Goal: Task Accomplishment & Management: Manage account settings

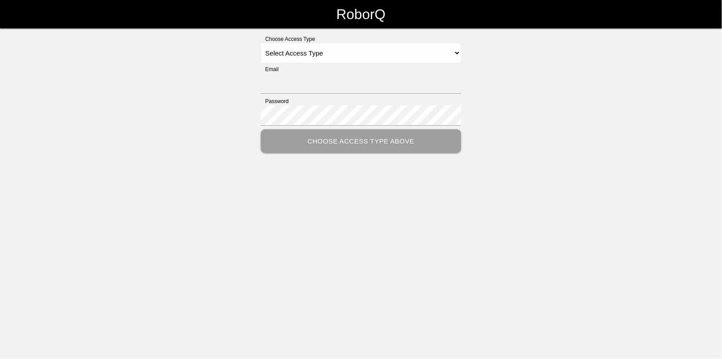
type input "[EMAIL_ADDRESS][DOMAIN_NAME]"
click at [296, 47] on select "Select Access Type Admin Customer Supervisor Worker" at bounding box center [361, 53] width 200 height 20
select select "Admin"
click at [261, 43] on select "Select Access Type Admin Customer Supervisor Worker" at bounding box center [361, 53] width 200 height 20
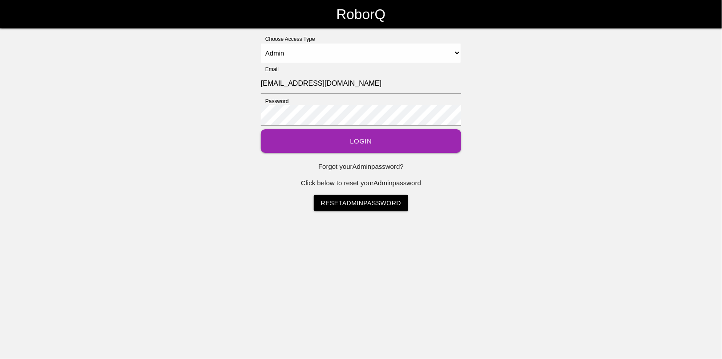
click at [366, 144] on button "Login" at bounding box center [361, 141] width 200 height 24
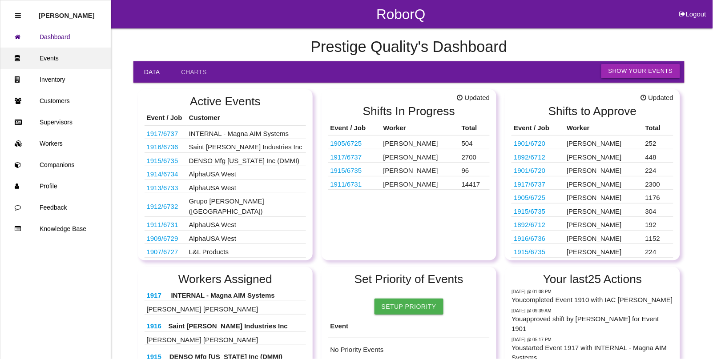
click at [52, 59] on link "Events" at bounding box center [55, 58] width 110 height 21
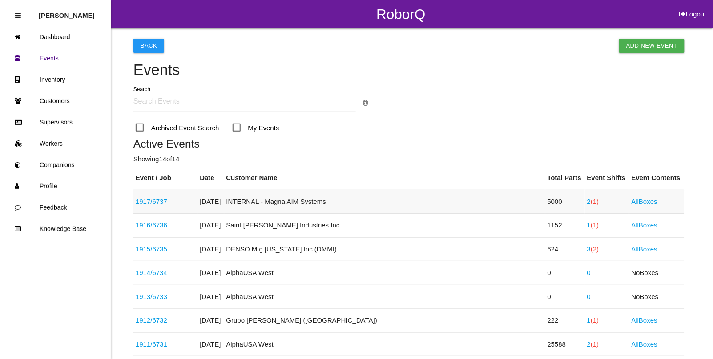
click at [162, 203] on link "1917 / 6737" at bounding box center [152, 202] width 32 height 8
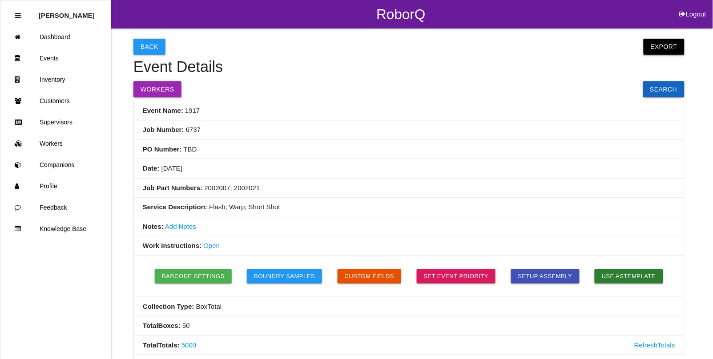
click at [666, 50] on button "Export" at bounding box center [664, 47] width 41 height 16
click at [661, 74] on link "Export CSV" at bounding box center [655, 69] width 51 height 20
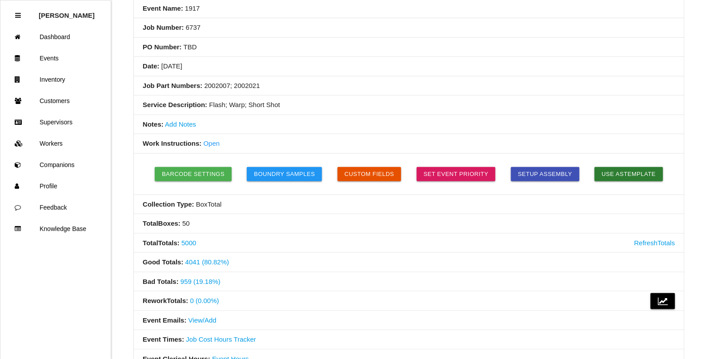
scroll to position [167, 0]
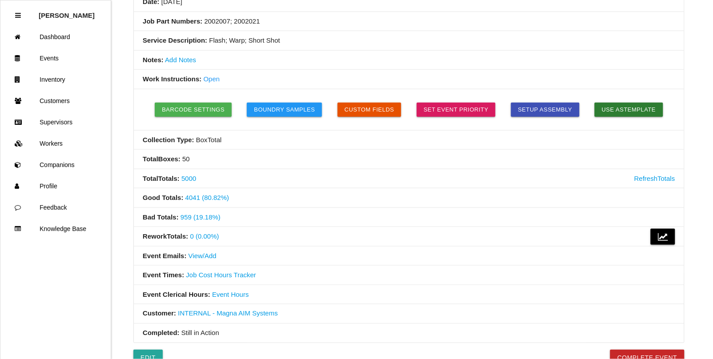
click at [243, 144] on li "Collection Type: Box Total" at bounding box center [409, 141] width 550 height 20
click at [67, 59] on link "Events" at bounding box center [55, 58] width 110 height 21
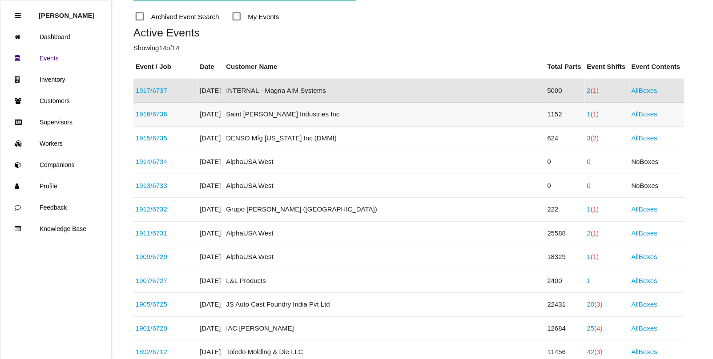
scroll to position [167, 0]
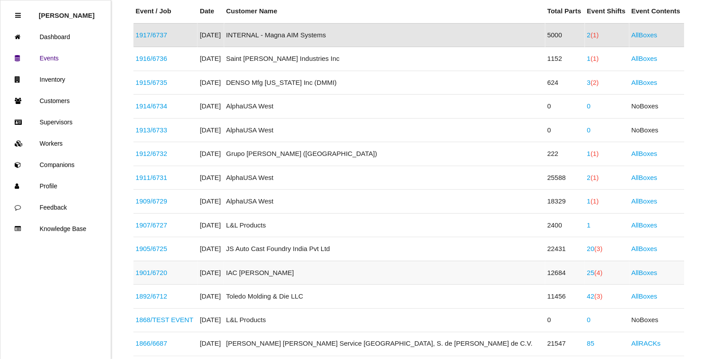
click at [587, 274] on link "25 (4)" at bounding box center [595, 273] width 16 height 8
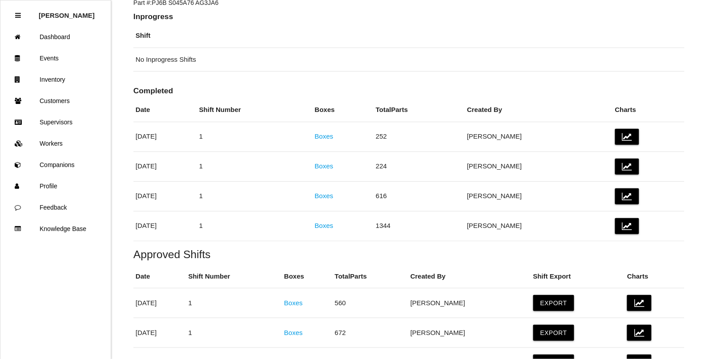
scroll to position [56, 0]
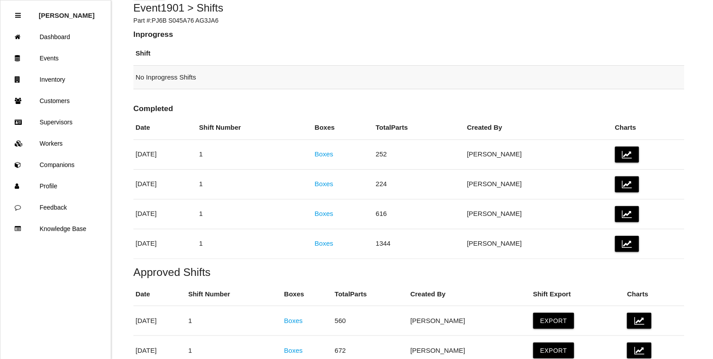
click at [391, 83] on td "No Inprogress Shifts" at bounding box center [408, 77] width 551 height 24
click at [334, 243] on link "Boxes" at bounding box center [324, 244] width 19 height 8
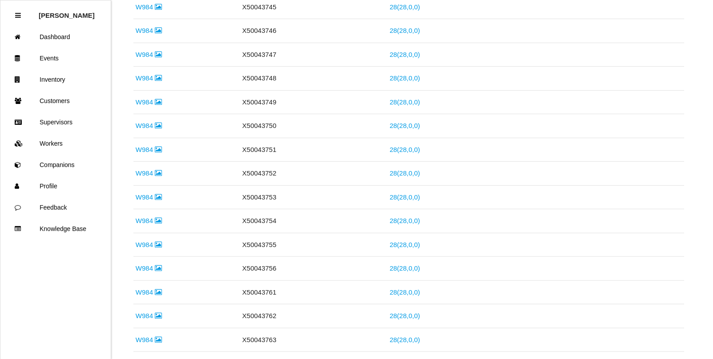
scroll to position [1251, 0]
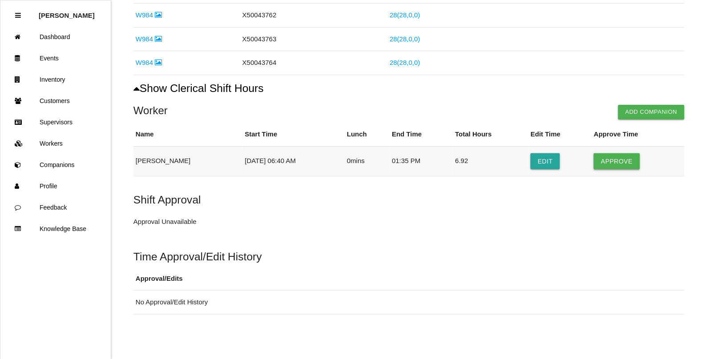
click at [611, 160] on button "Approve" at bounding box center [617, 161] width 46 height 16
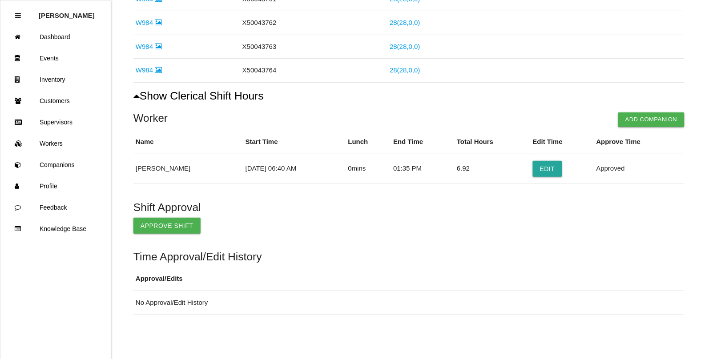
scroll to position [1243, 0]
click at [176, 222] on button "Approve Shift" at bounding box center [166, 226] width 67 height 16
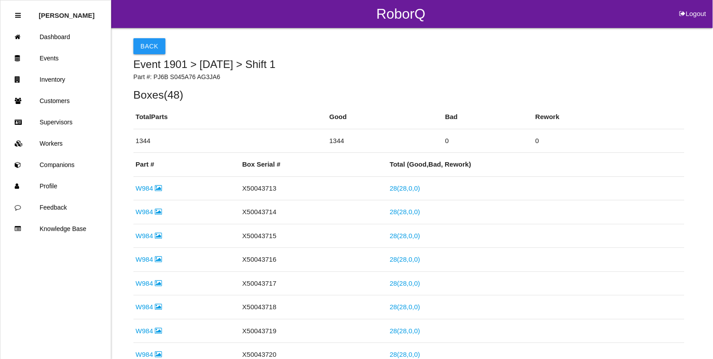
scroll to position [0, 0]
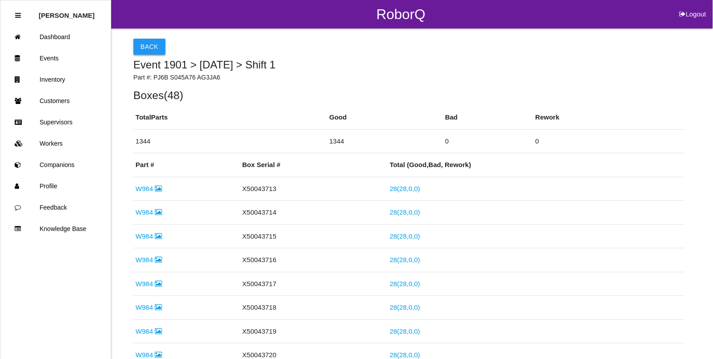
click at [148, 52] on button "Back" at bounding box center [149, 47] width 32 height 16
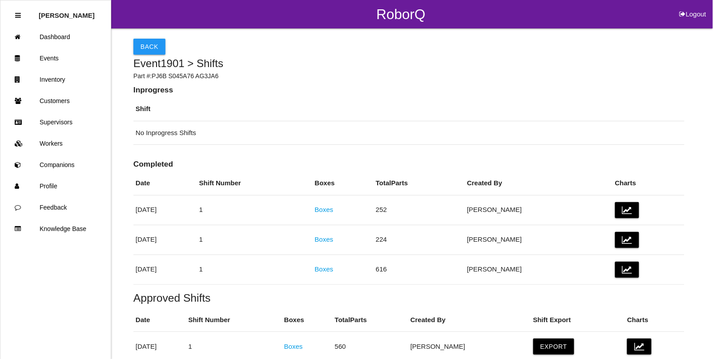
scroll to position [198, 0]
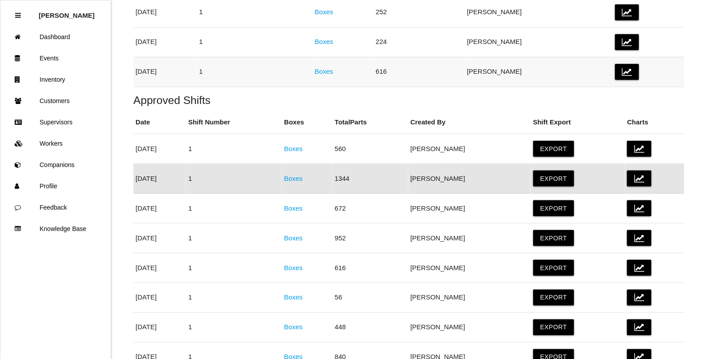
click at [334, 73] on link "Boxes" at bounding box center [324, 72] width 19 height 8
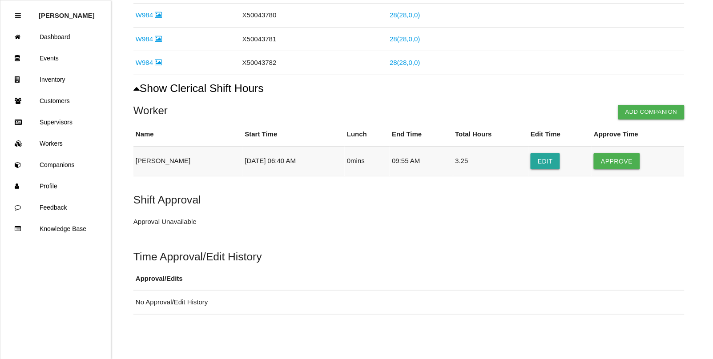
scroll to position [629, 0]
click at [618, 166] on button "Approve" at bounding box center [617, 161] width 46 height 16
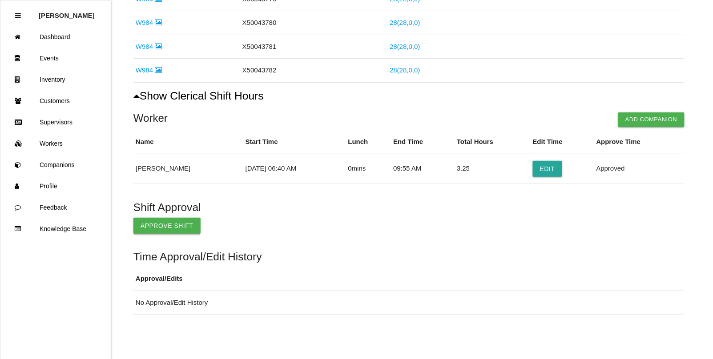
click at [185, 226] on button "Approve Shift" at bounding box center [166, 226] width 67 height 16
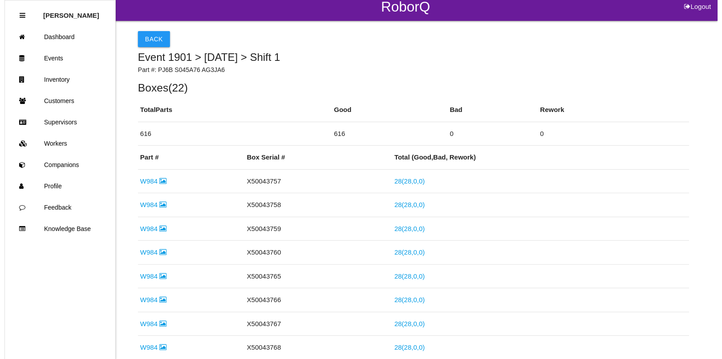
scroll to position [0, 0]
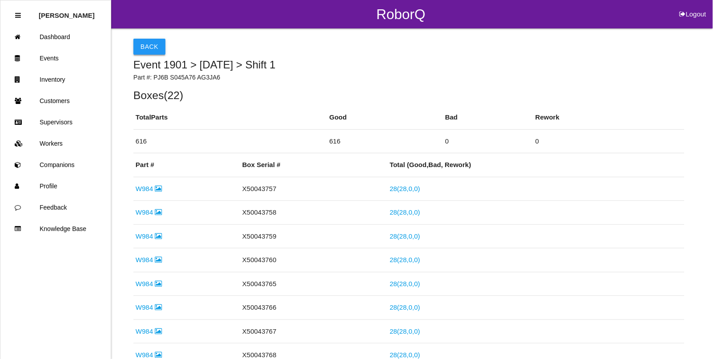
click at [151, 48] on button "Back" at bounding box center [149, 47] width 32 height 16
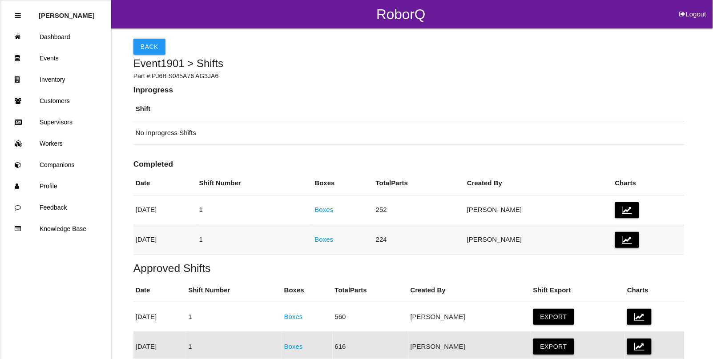
click at [334, 241] on link "Boxes" at bounding box center [324, 240] width 19 height 8
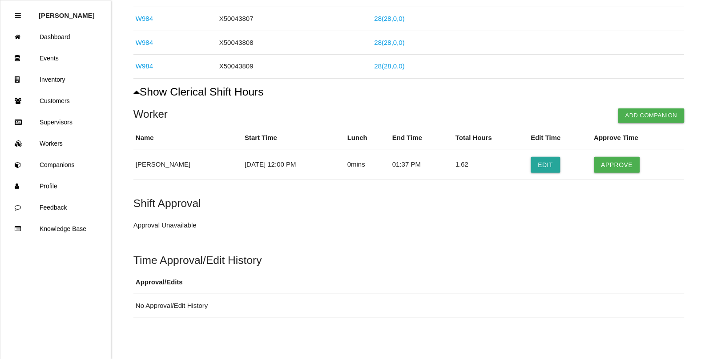
scroll to position [294, 0]
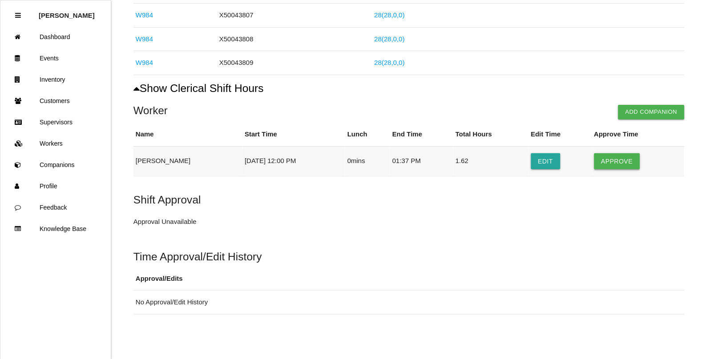
click at [602, 161] on button "Approve" at bounding box center [617, 161] width 46 height 16
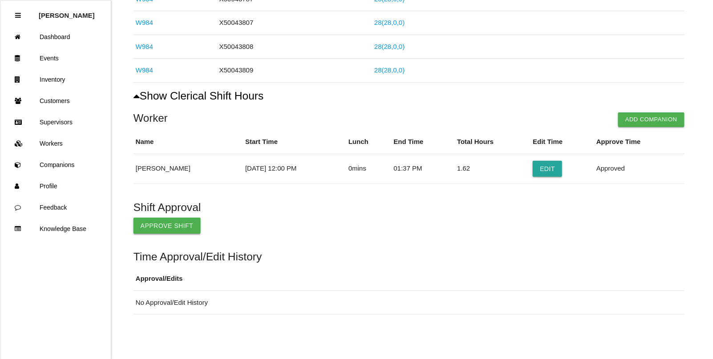
click at [177, 232] on button "Approve Shift" at bounding box center [166, 226] width 67 height 16
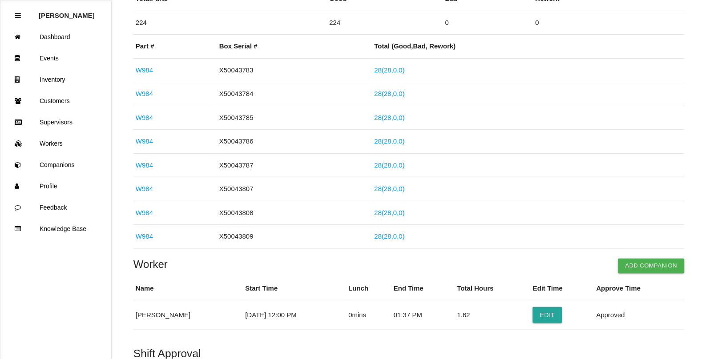
scroll to position [0, 0]
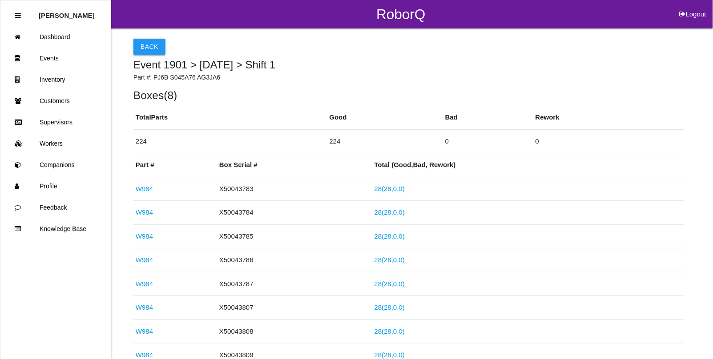
click at [143, 47] on button "Back" at bounding box center [149, 47] width 32 height 16
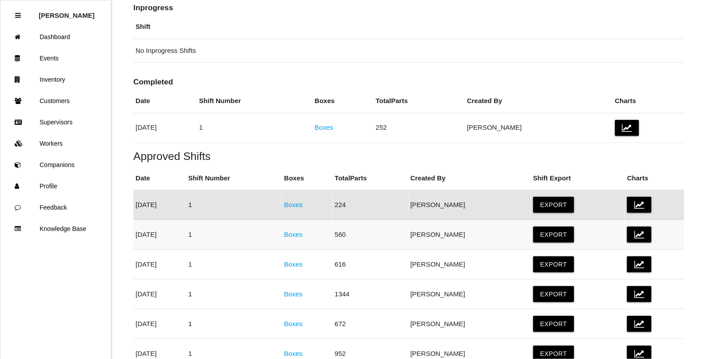
scroll to position [52, 0]
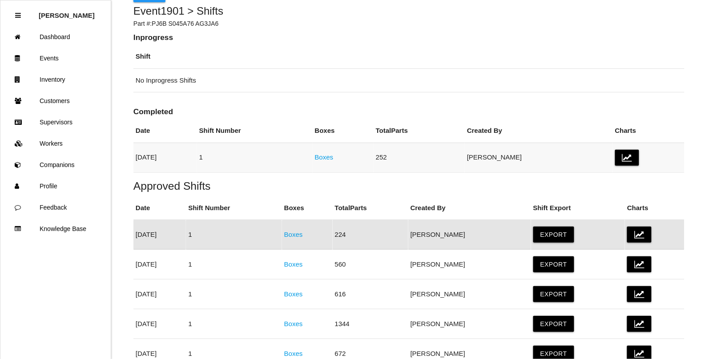
click at [334, 158] on link "Boxes" at bounding box center [324, 157] width 19 height 8
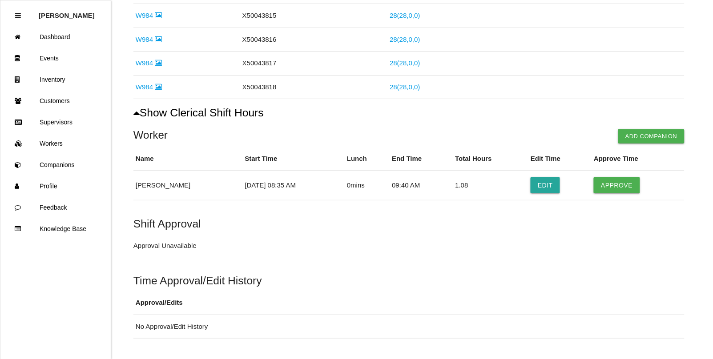
scroll to position [318, 0]
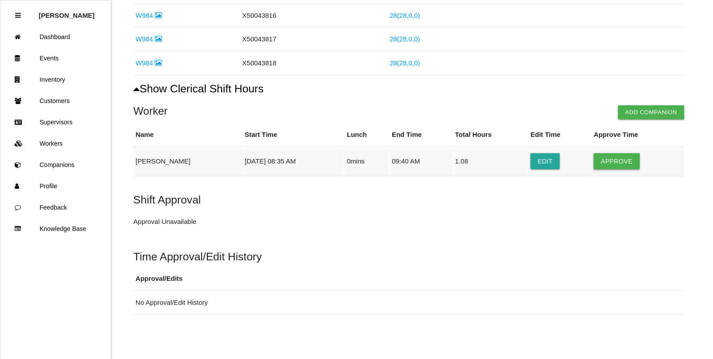
click at [598, 161] on button "Approve" at bounding box center [617, 161] width 46 height 16
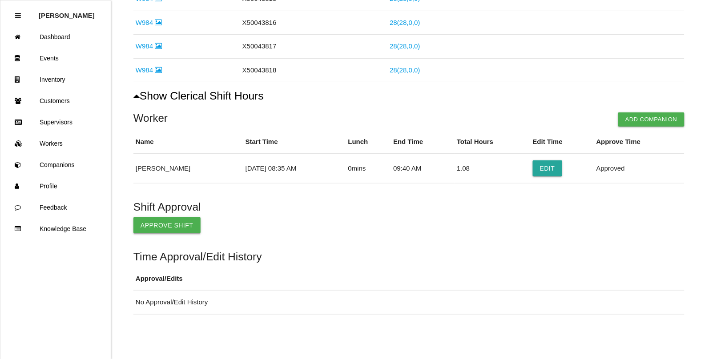
click at [186, 228] on button "Approve Shift" at bounding box center [166, 226] width 67 height 16
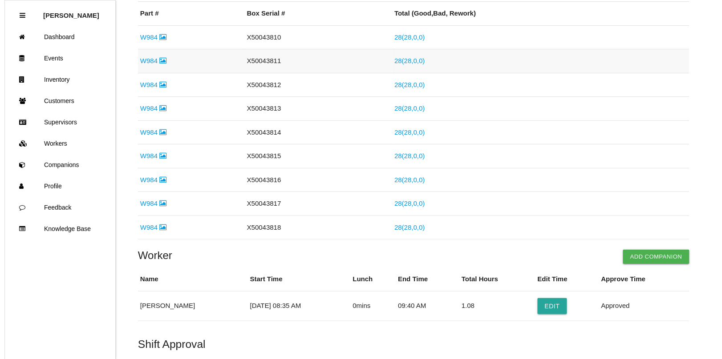
scroll to position [0, 0]
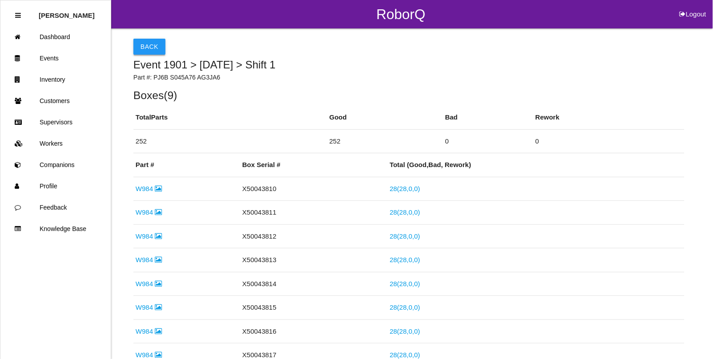
click at [139, 41] on button "Back" at bounding box center [149, 47] width 32 height 16
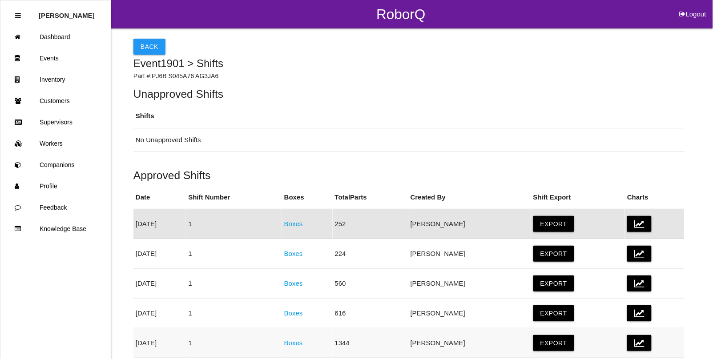
click at [303, 344] on link "Boxes" at bounding box center [293, 343] width 19 height 8
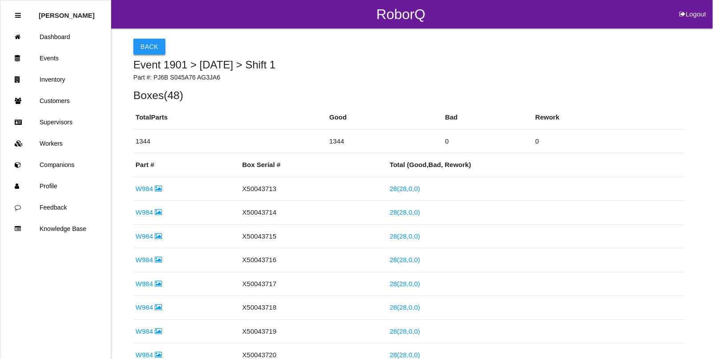
click at [145, 45] on button "Back" at bounding box center [149, 47] width 32 height 16
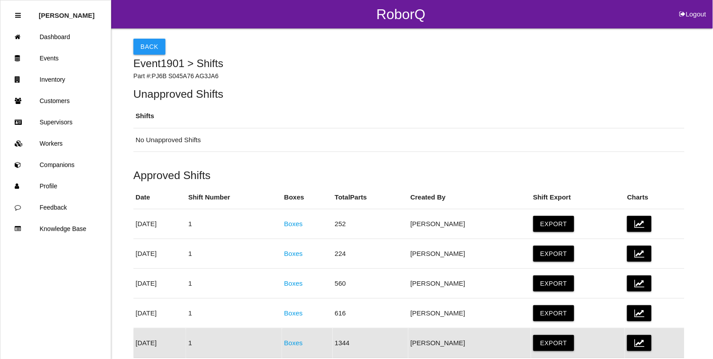
scroll to position [165, 0]
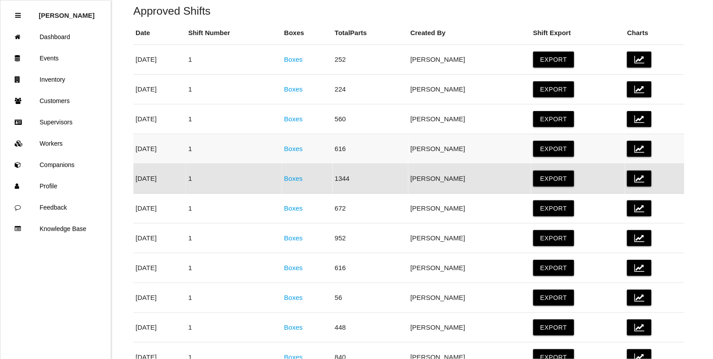
click at [303, 149] on link "Boxes" at bounding box center [293, 149] width 19 height 8
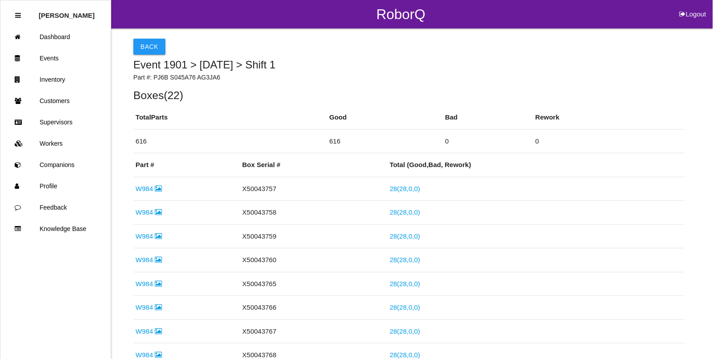
click at [148, 59] on h5 "Event 1901 > [DATE] > Shift 1" at bounding box center [408, 65] width 551 height 12
click at [148, 49] on button "Back" at bounding box center [149, 47] width 32 height 16
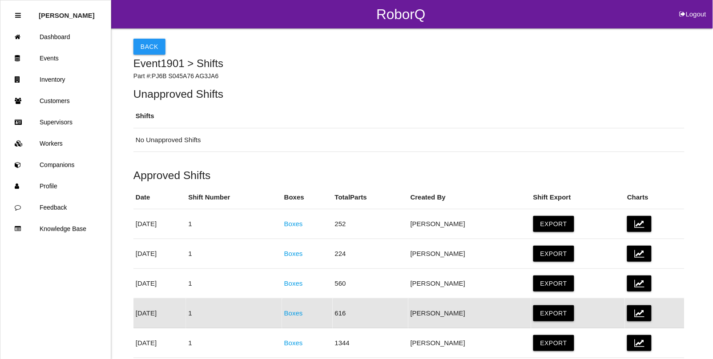
scroll to position [134, 0]
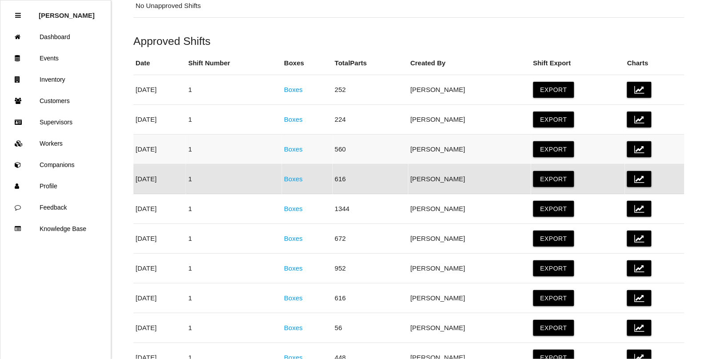
click at [303, 151] on link "Boxes" at bounding box center [293, 149] width 19 height 8
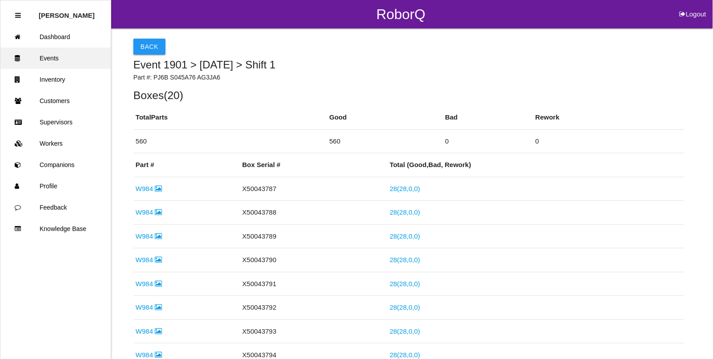
click at [60, 59] on link "Events" at bounding box center [55, 58] width 110 height 21
